Goal: Communication & Community: Ask a question

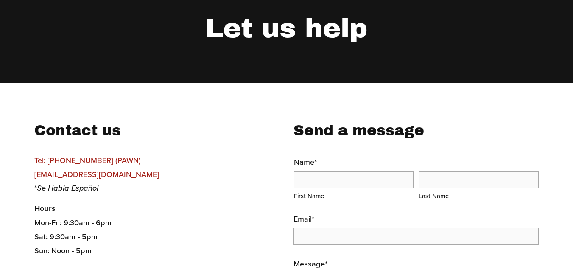
scroll to position [127, 0]
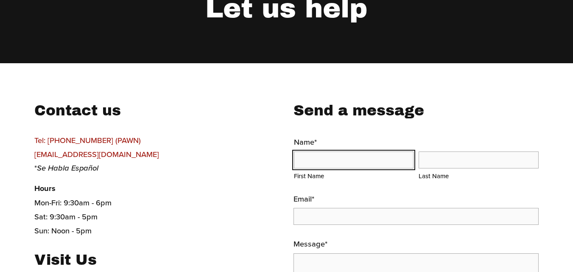
click at [337, 164] on input "First Name" at bounding box center [354, 159] width 120 height 17
type input "Maxell"
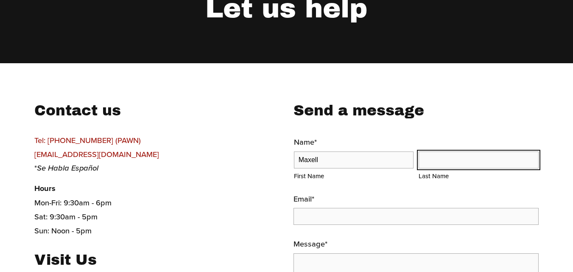
type input "Foreman"
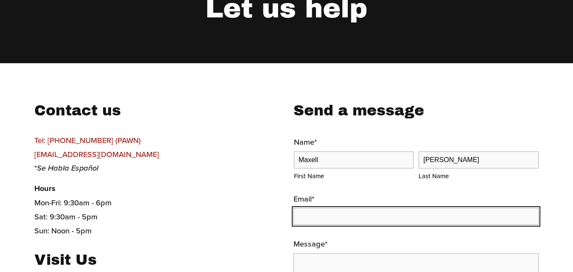
type input "maxell.foreman@jlctradings.org"
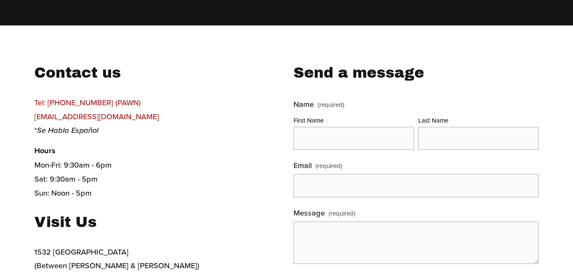
scroll to position [212, 0]
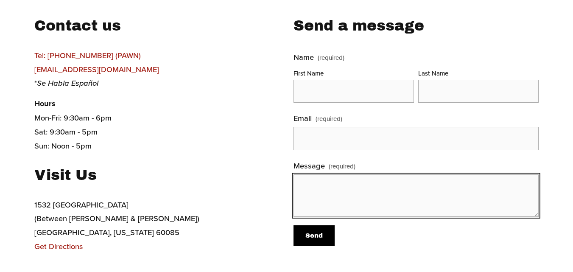
click at [336, 187] on textarea "Message (required)" at bounding box center [415, 195] width 245 height 42
paste textarea "Dear Sales, I am interested in some items but am unable to check out on your we…"
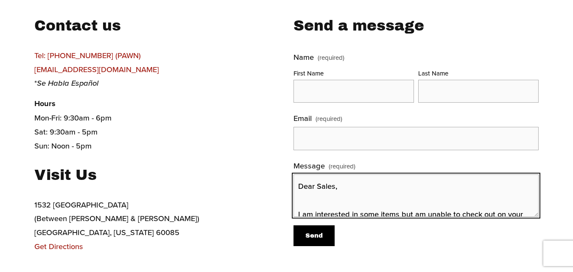
scroll to position [45, 0]
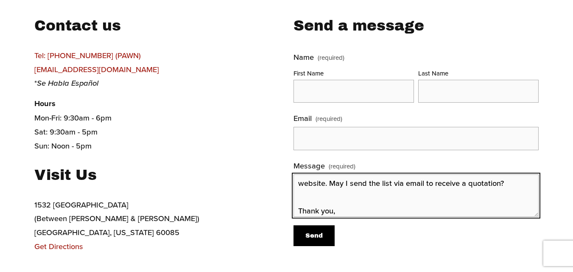
type textarea "Dear Sales, I am interested in some items but am unable to check out on your we…"
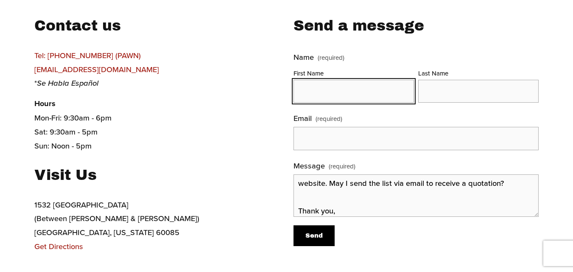
click at [330, 95] on input "First Name" at bounding box center [353, 91] width 120 height 23
type input "Maxell"
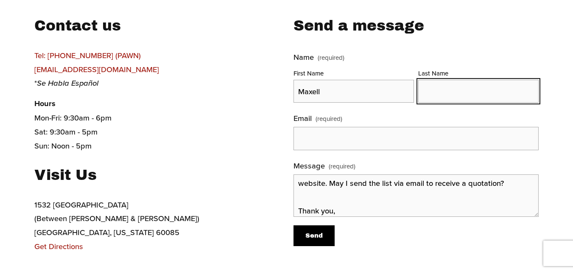
type input "Foreman"
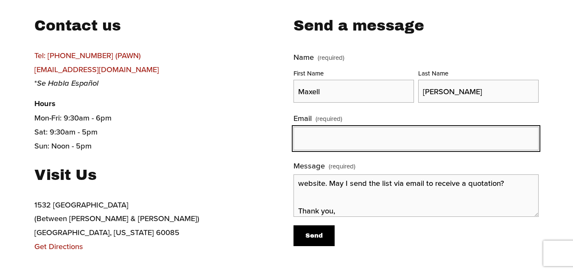
type input "maxell.foreman@jlctradings.org"
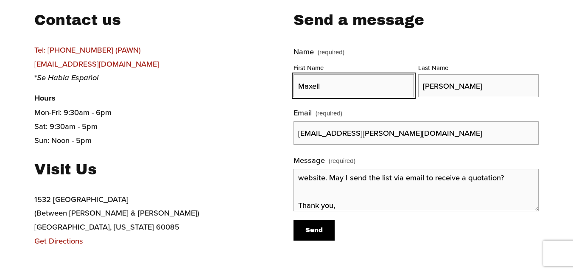
scroll to position [297, 0]
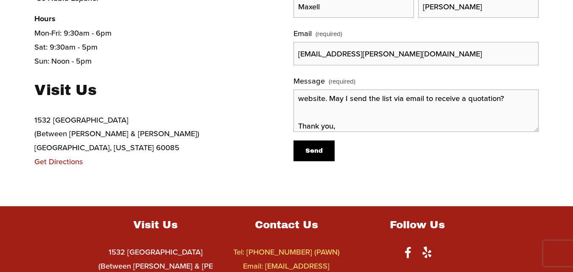
click at [324, 150] on button "Send Send" at bounding box center [313, 150] width 41 height 21
